Goal: Task Accomplishment & Management: Use online tool/utility

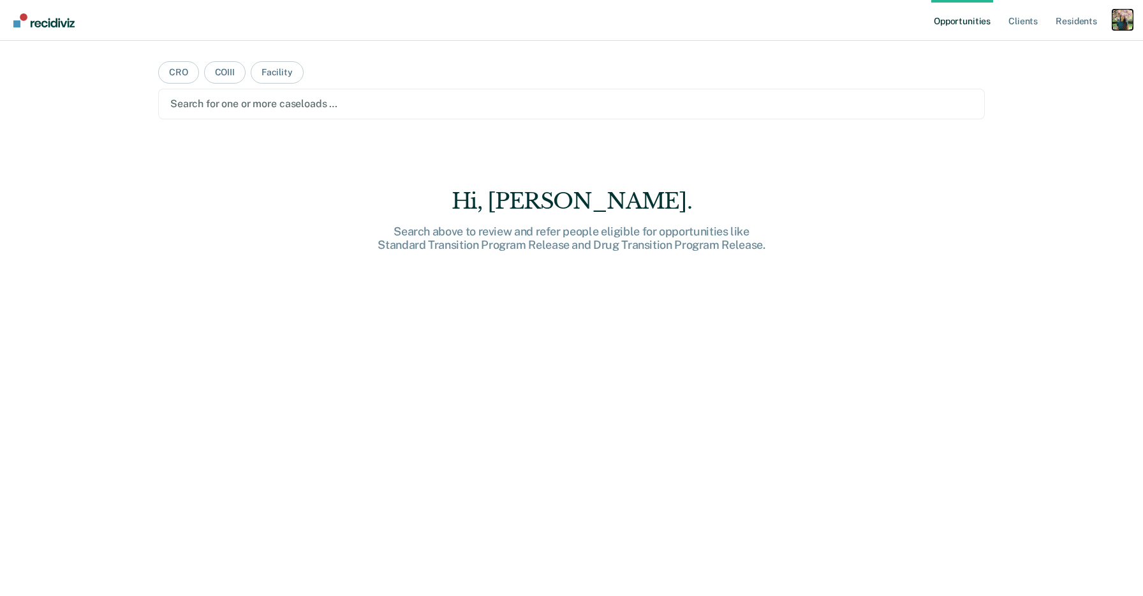
click at [1128, 16] on div "Profile dropdown button" at bounding box center [1122, 20] width 20 height 20
click at [1042, 51] on link "Profile" at bounding box center [1071, 52] width 103 height 11
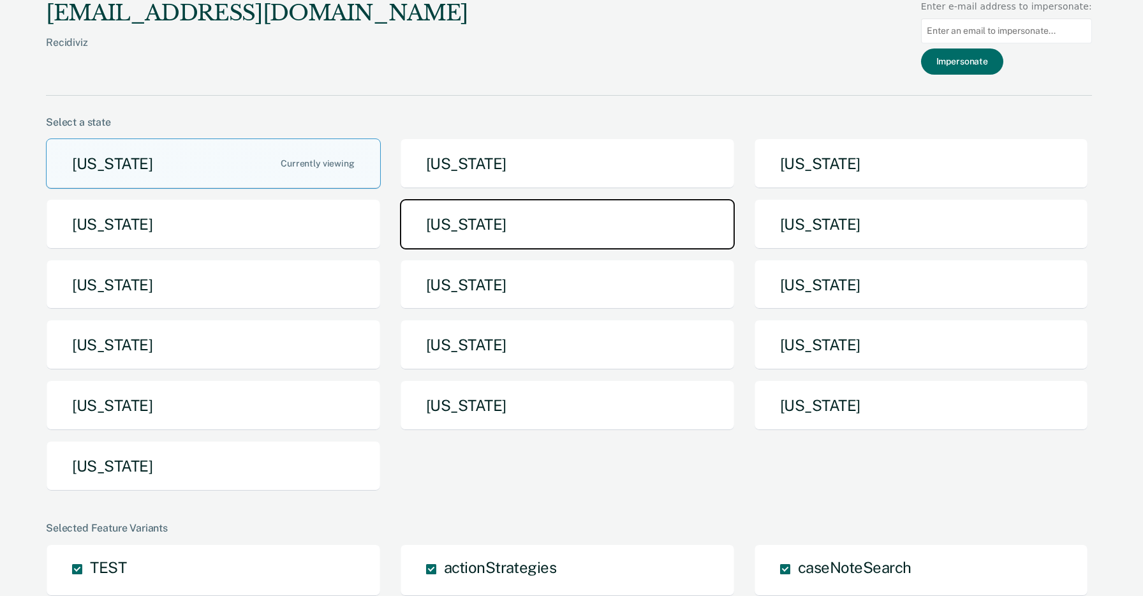
click at [590, 208] on button "[US_STATE]" at bounding box center [567, 224] width 335 height 50
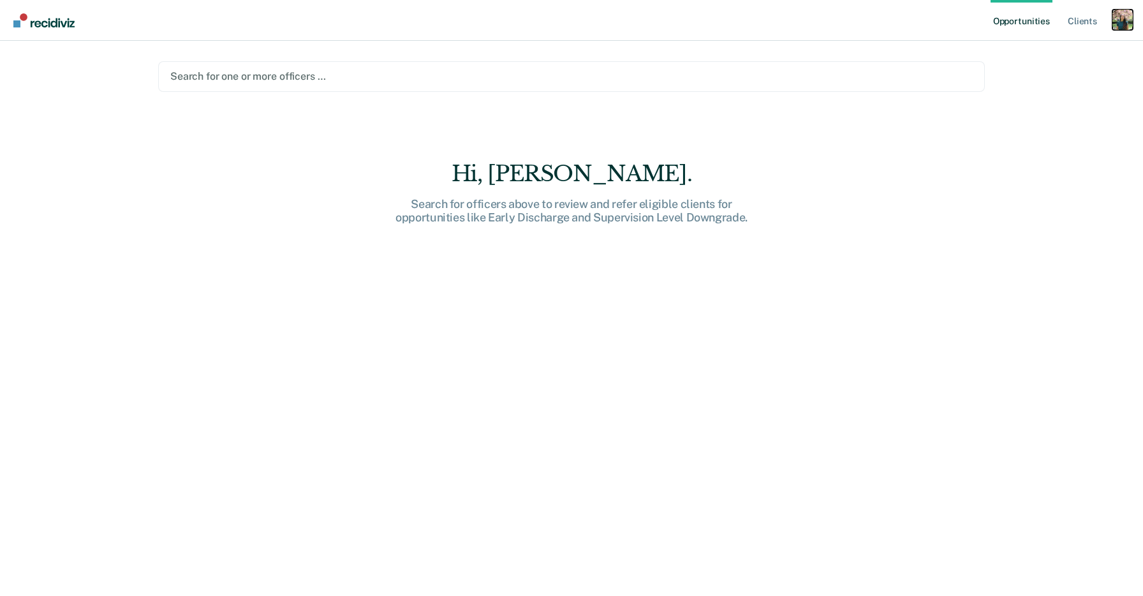
click at [1119, 18] on div "Profile dropdown button" at bounding box center [1122, 20] width 20 height 20
click at [1037, 52] on link "Profile" at bounding box center [1071, 52] width 103 height 11
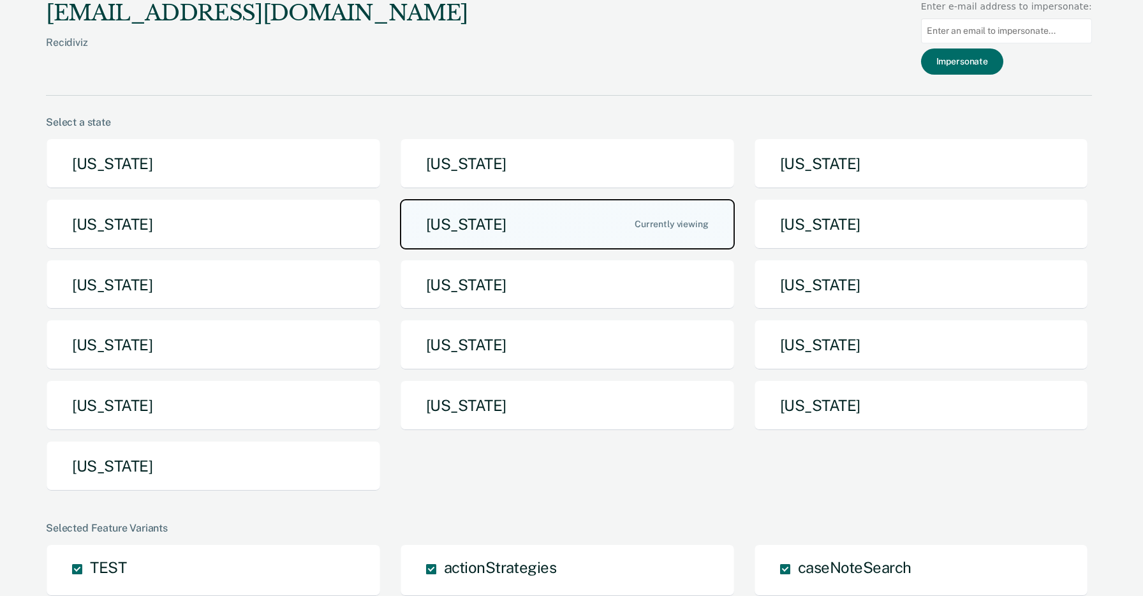
click at [466, 229] on button "[US_STATE]" at bounding box center [567, 224] width 335 height 50
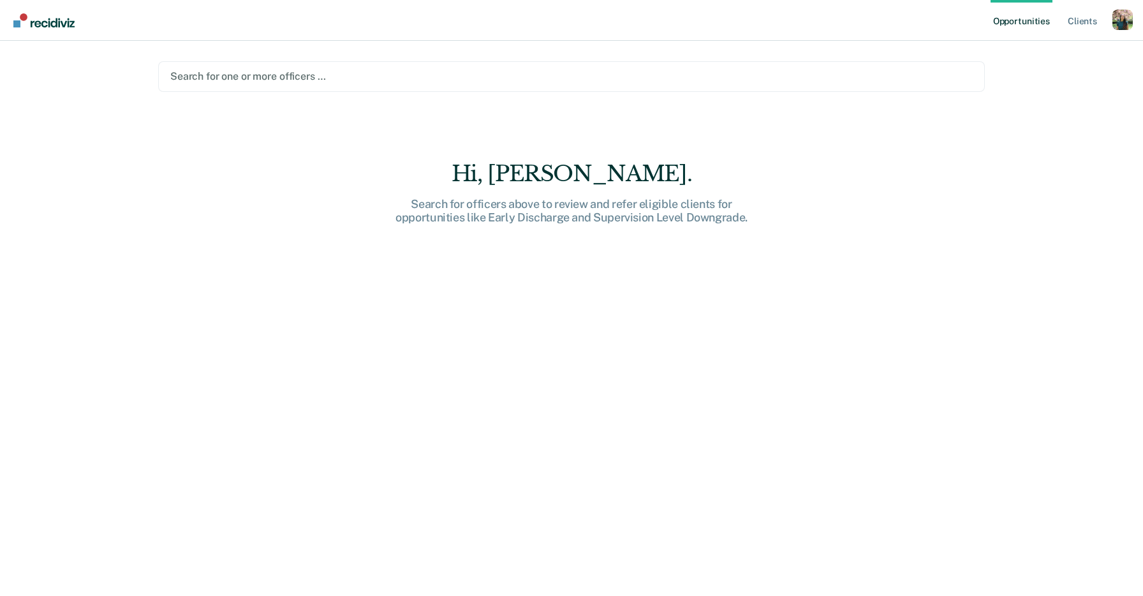
click at [336, 74] on div at bounding box center [571, 76] width 802 height 15
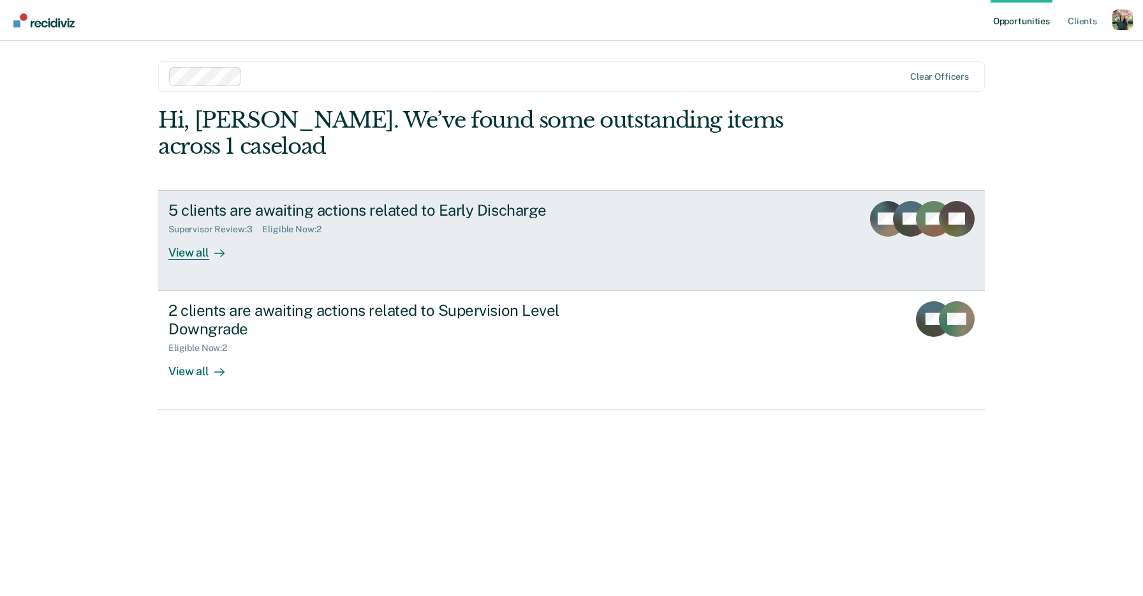
click at [505, 235] on link "5 clients are awaiting actions related to Early Discharge Supervisor Review : 3…" at bounding box center [571, 240] width 827 height 101
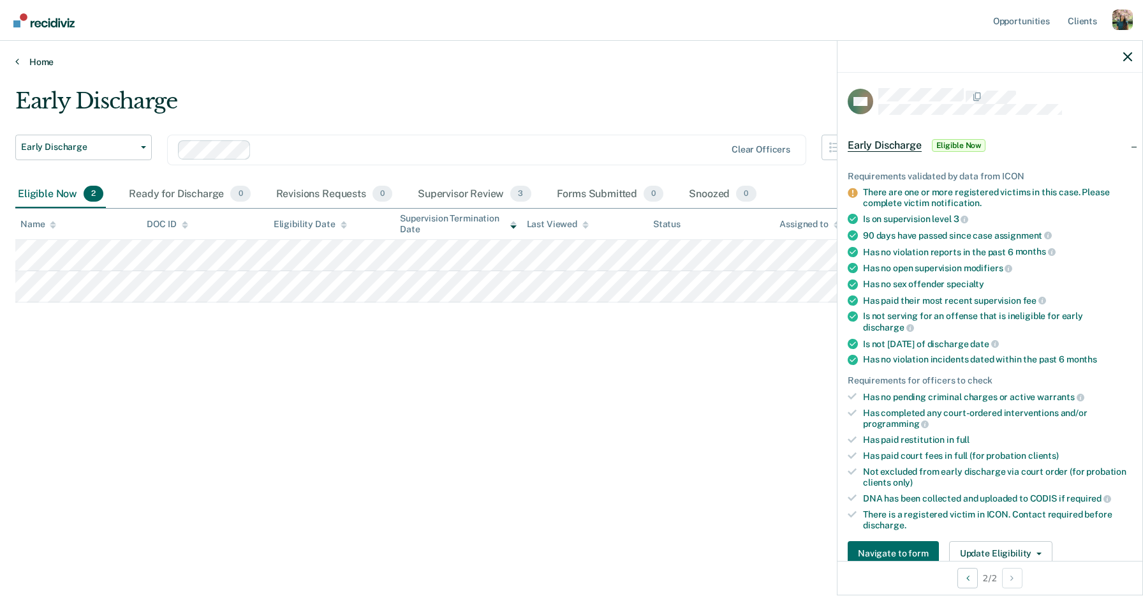
click at [29, 58] on link "Home" at bounding box center [571, 61] width 1112 height 11
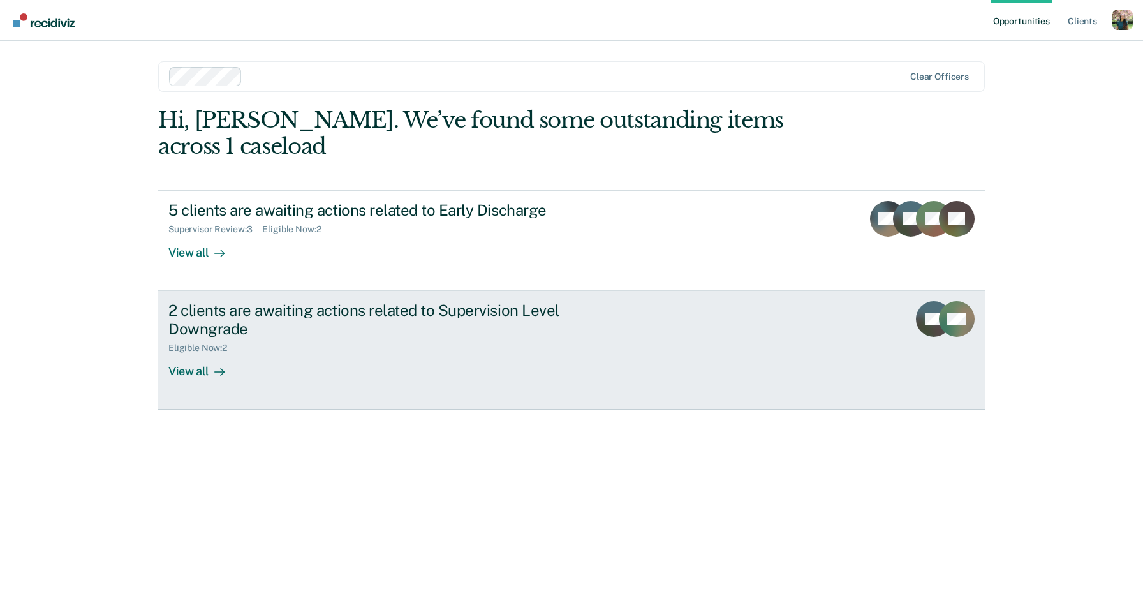
click at [314, 310] on div "2 clients are awaiting actions related to Supervision Level Downgrade" at bounding box center [392, 319] width 448 height 37
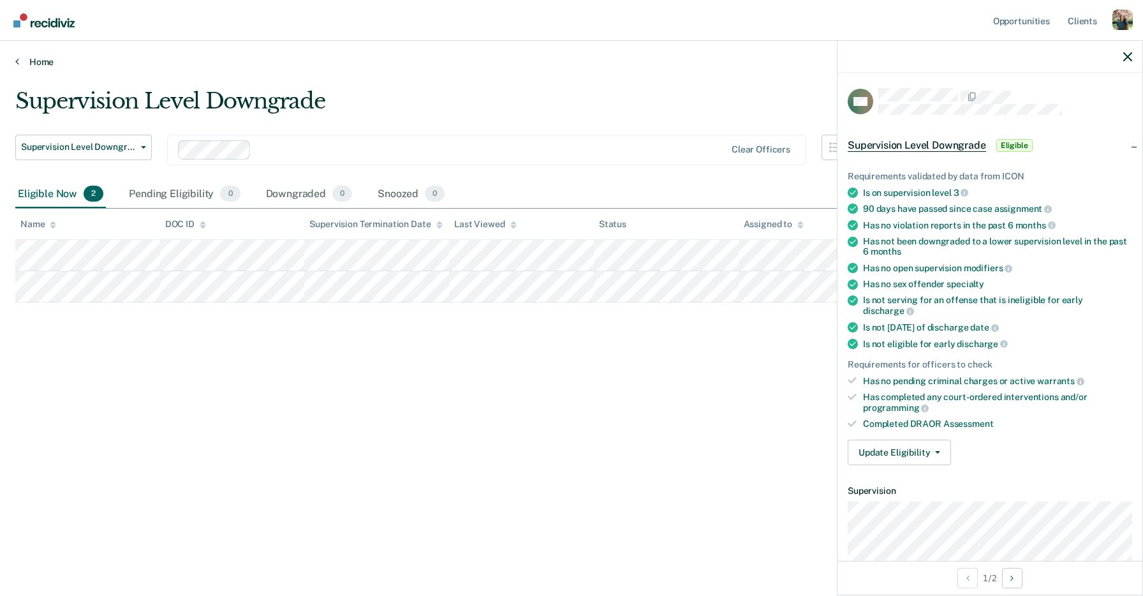
click at [43, 63] on link "Home" at bounding box center [571, 61] width 1112 height 11
